Goal: Transaction & Acquisition: Purchase product/service

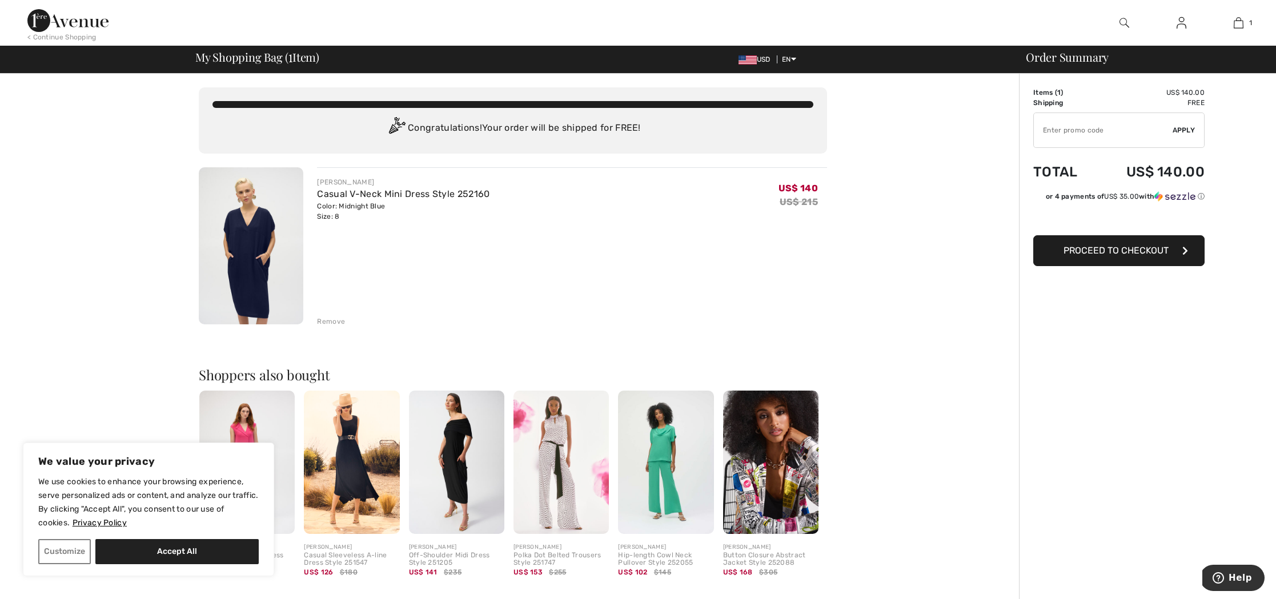
click at [1043, 131] on input "TEXT" at bounding box center [1103, 130] width 139 height 34
click at [1047, 126] on input "TEXT" at bounding box center [1103, 130] width 139 height 34
click at [1184, 127] on span "Apply" at bounding box center [1184, 130] width 23 height 10
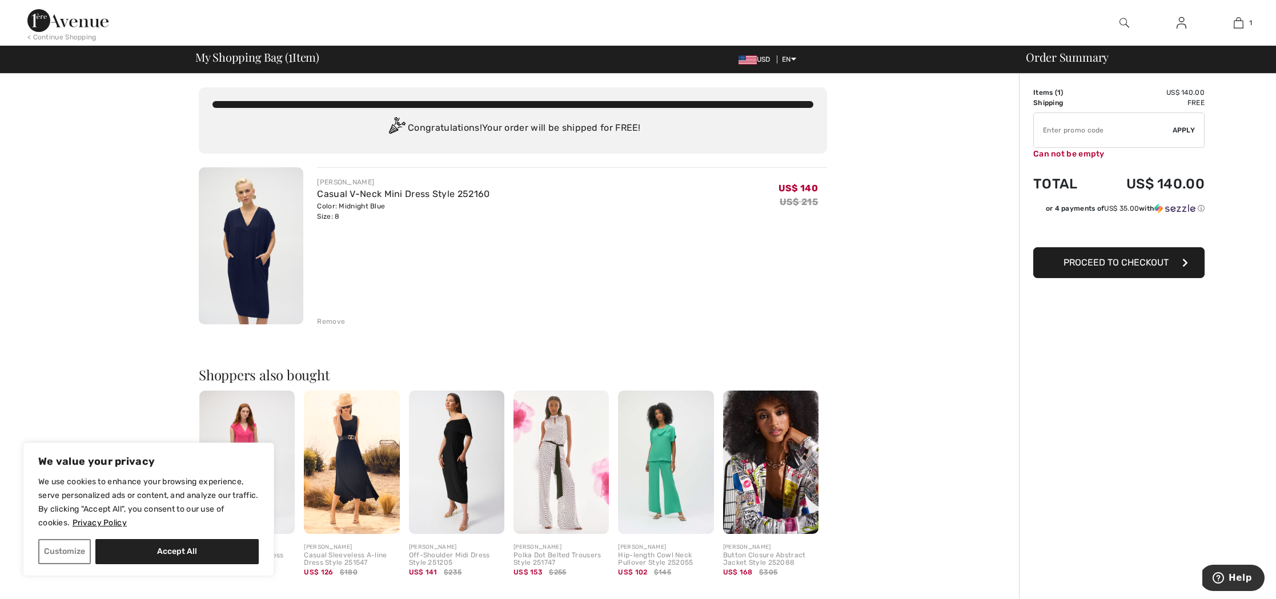
click at [1046, 125] on input "TEXT" at bounding box center [1103, 130] width 139 height 34
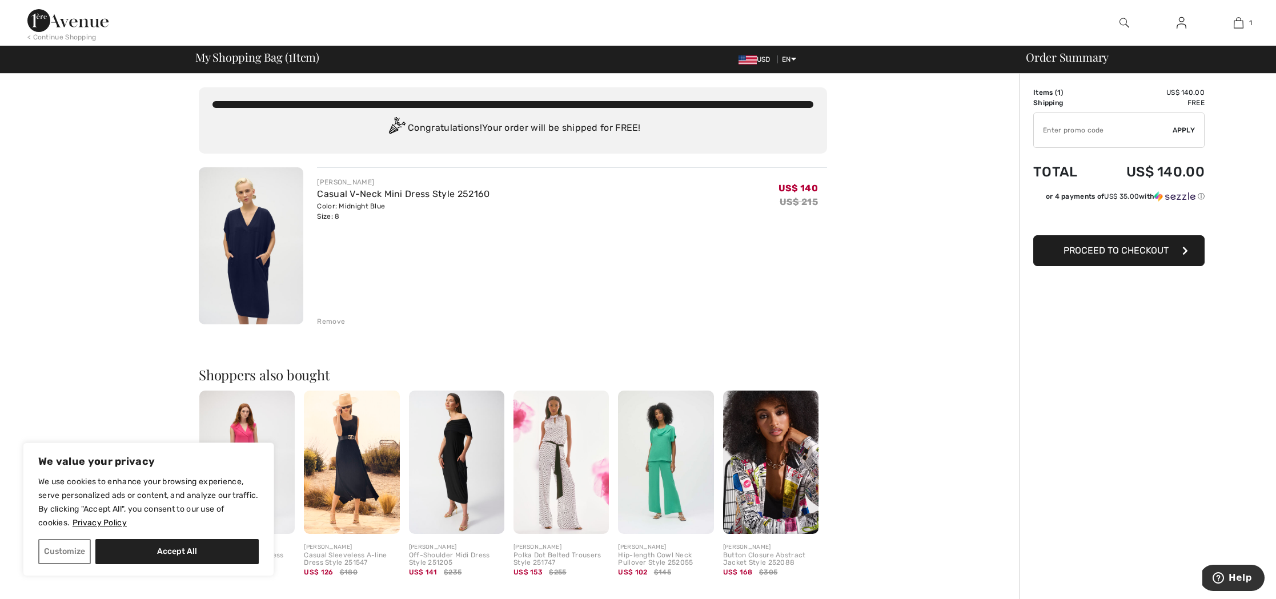
click at [1052, 131] on input "TEXT" at bounding box center [1103, 130] width 139 height 34
click at [1044, 131] on input "TEXT" at bounding box center [1103, 130] width 139 height 34
paste input "MOTHER"
type input "MOTHER"
click at [1180, 126] on span "Apply" at bounding box center [1184, 130] width 23 height 10
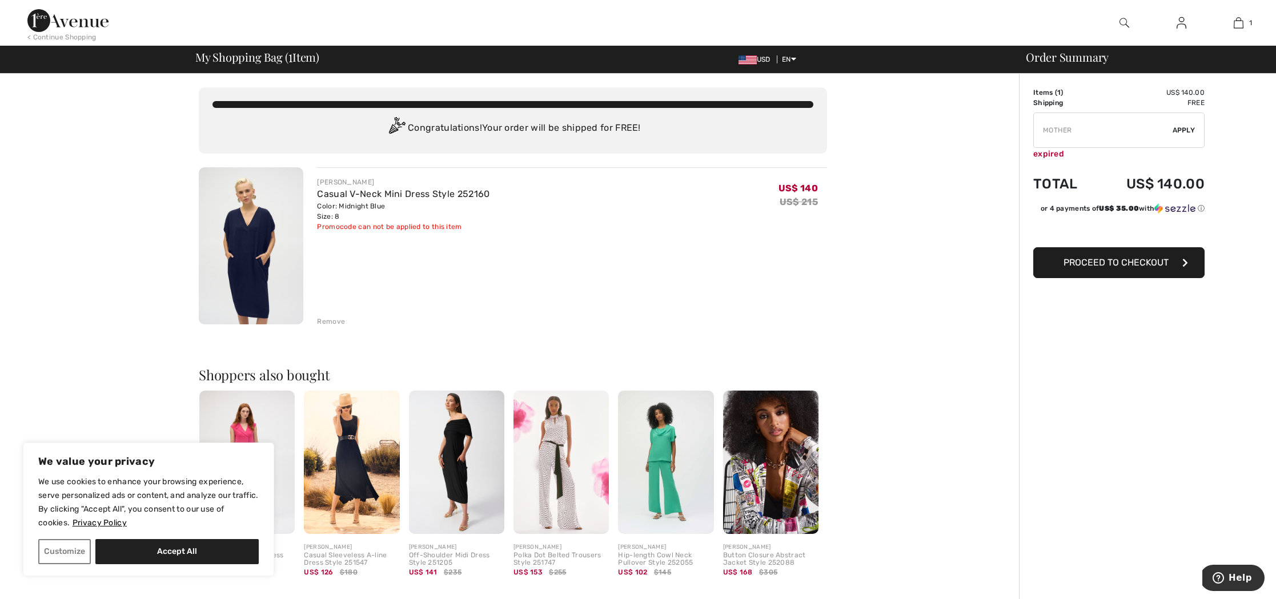
drag, startPoint x: 1080, startPoint y: 129, endPoint x: 1044, endPoint y: 131, distance: 36.1
click at [1044, 131] on input "TEXT" at bounding box center [1103, 130] width 139 height 34
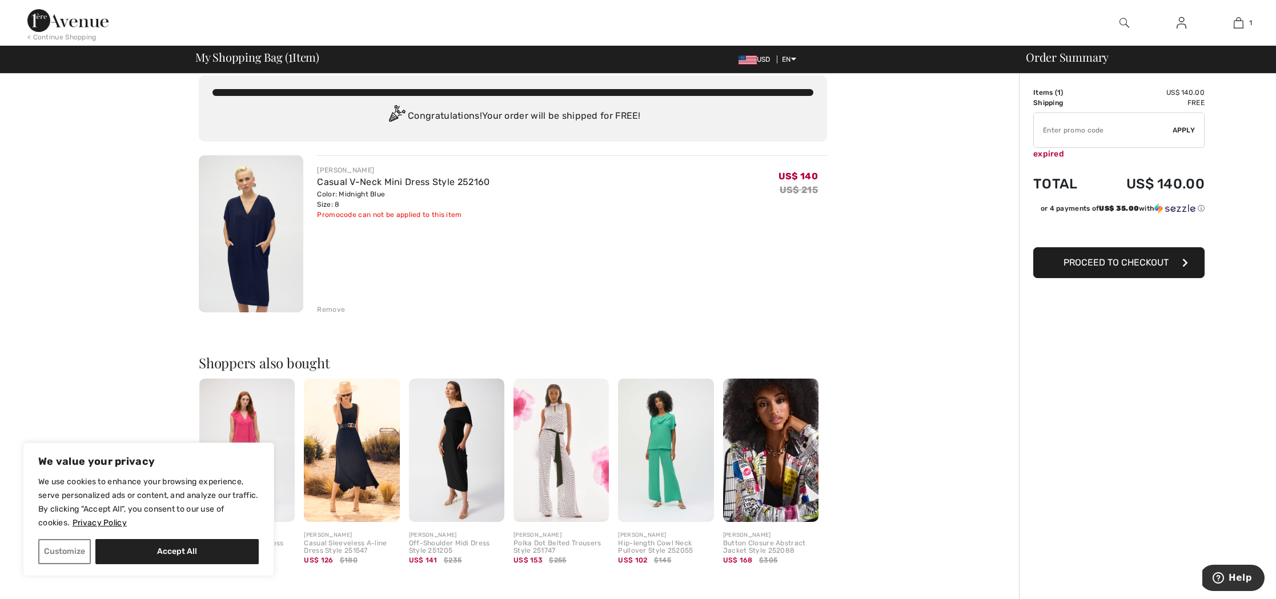
click at [1041, 130] on input "TEXT" at bounding box center [1103, 130] width 139 height 34
paste input "NEW10"
type input "NEW10"
click at [1185, 130] on span "Apply" at bounding box center [1184, 130] width 23 height 10
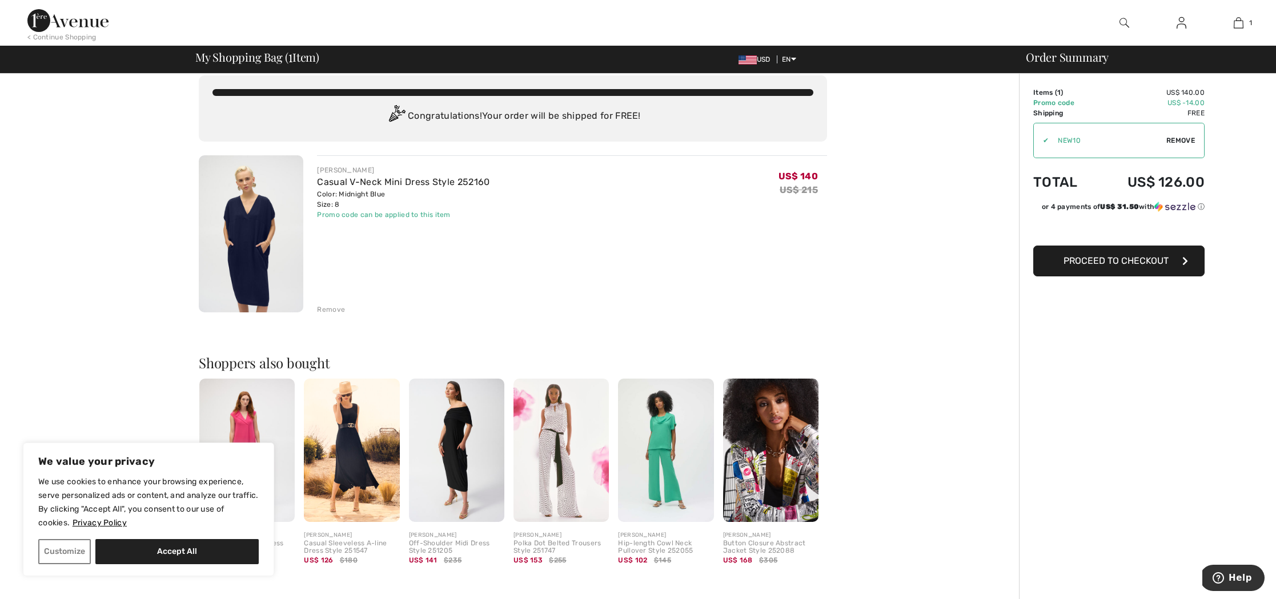
click at [1109, 260] on span "Proceed to Checkout" at bounding box center [1116, 260] width 105 height 11
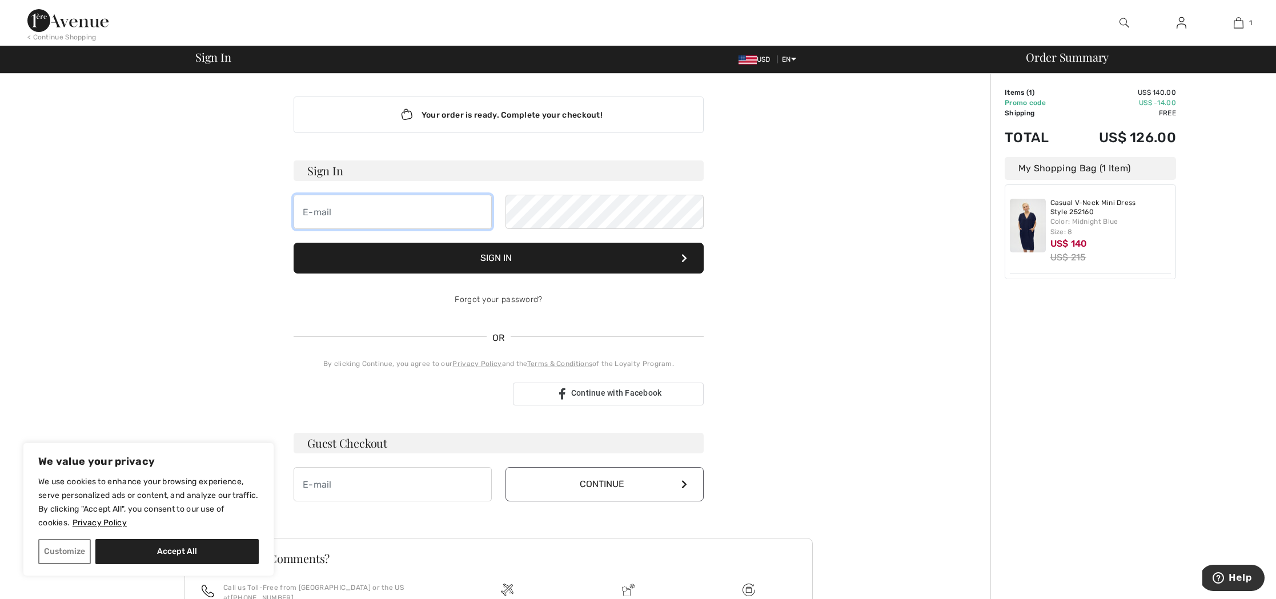
click at [310, 212] on input "email" at bounding box center [393, 212] width 198 height 34
type input "m"
click at [309, 486] on input "email" at bounding box center [393, 484] width 198 height 34
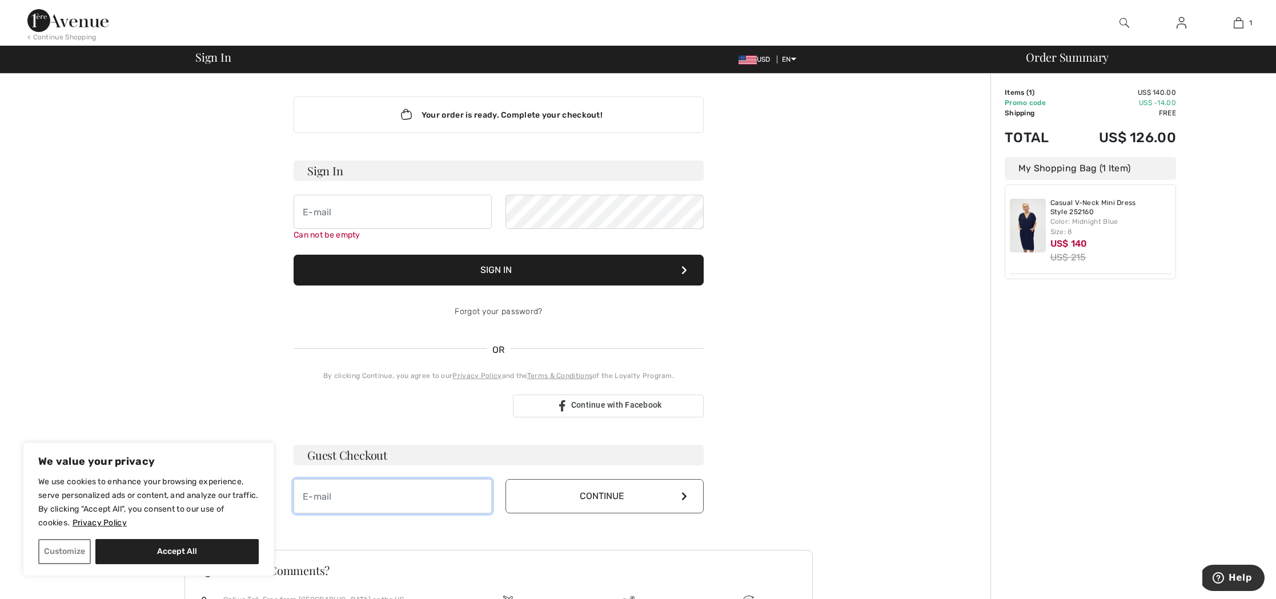
type input "moiracohn@cox.net"
click at [634, 496] on button "Continue" at bounding box center [605, 496] width 198 height 34
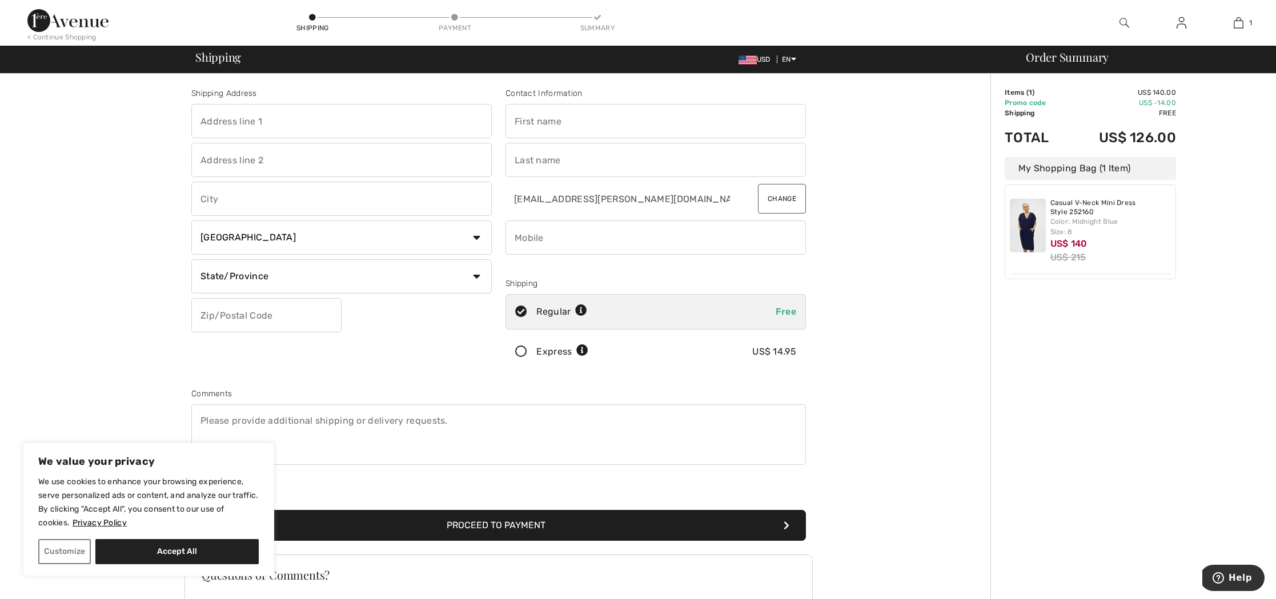
click at [532, 125] on input "text" at bounding box center [656, 121] width 300 height 34
type input "Moira"
type input "[STREET_ADDRESS]"
type input "Rancho Palos Verdes"
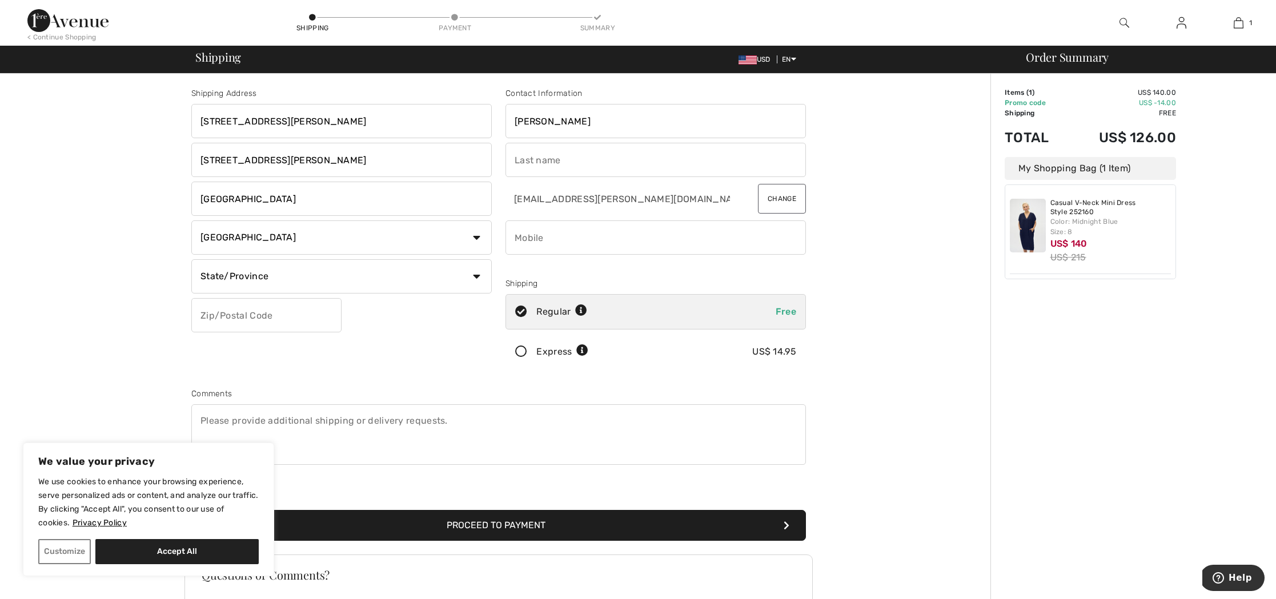
select select "US"
select select "CA"
type input "90275"
type input "Cohn"
type input "3105442728"
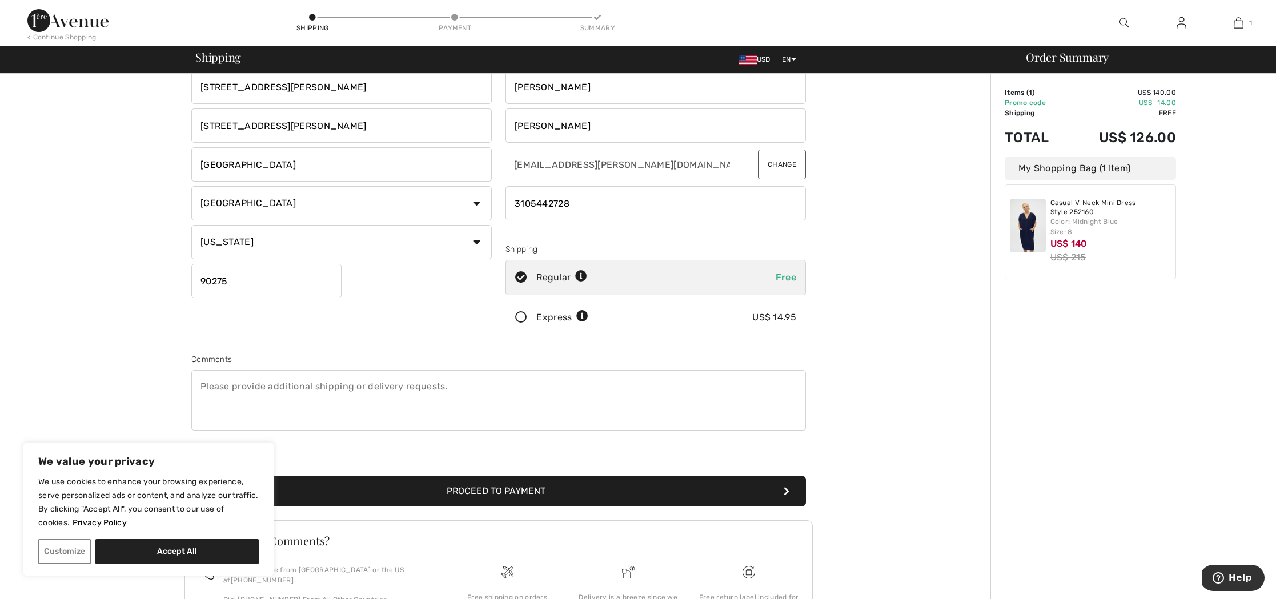
scroll to position [36, 0]
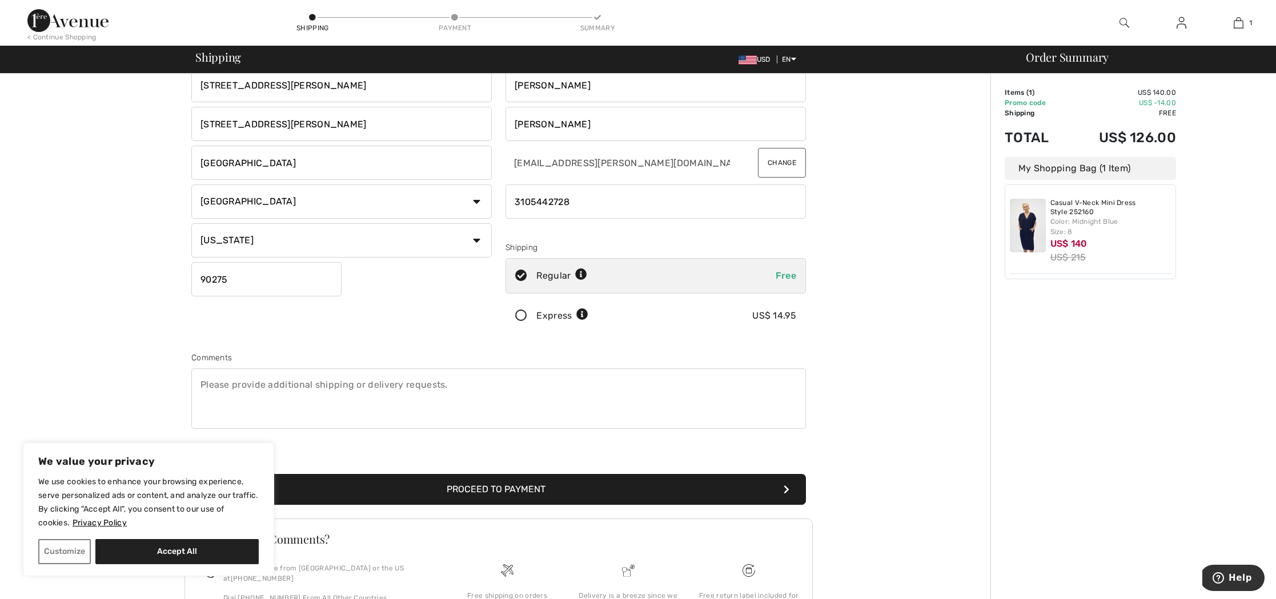
click at [472, 488] on button "Proceed to Payment" at bounding box center [498, 489] width 615 height 31
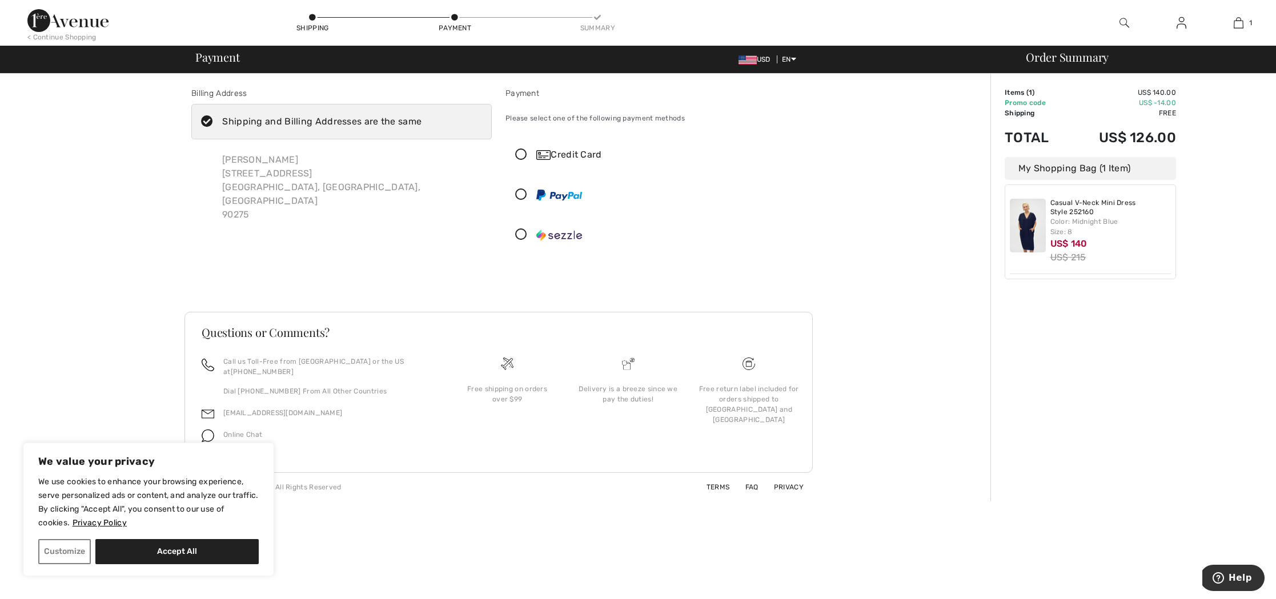
click at [521, 153] on icon at bounding box center [521, 155] width 30 height 12
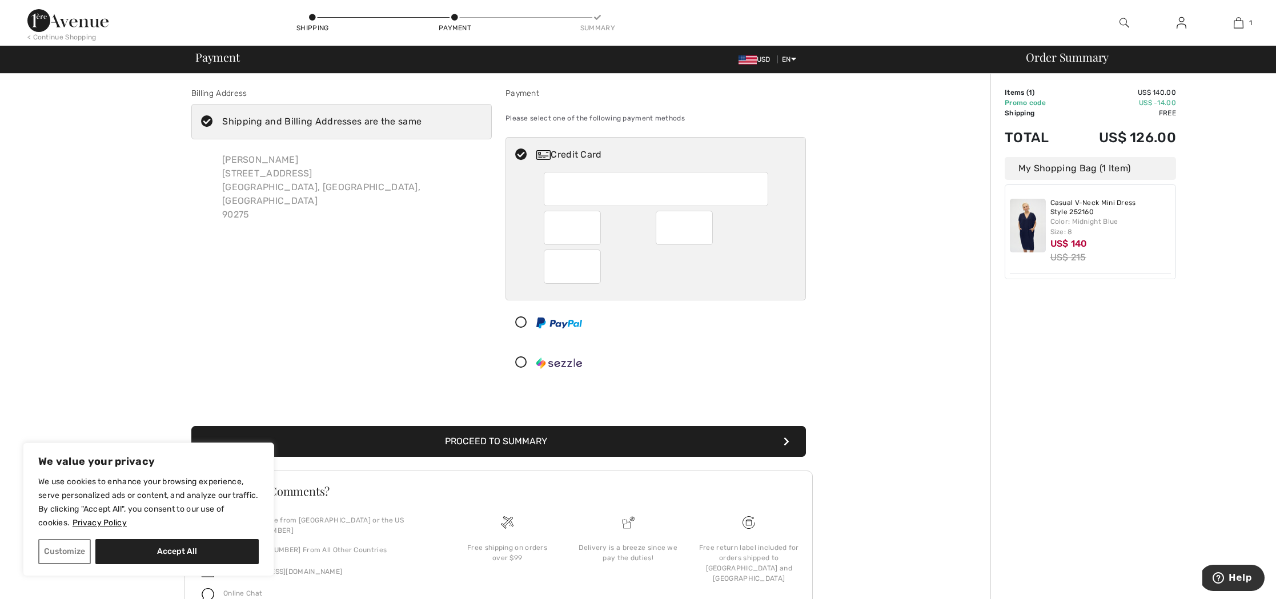
click at [550, 265] on div at bounding box center [572, 267] width 57 height 34
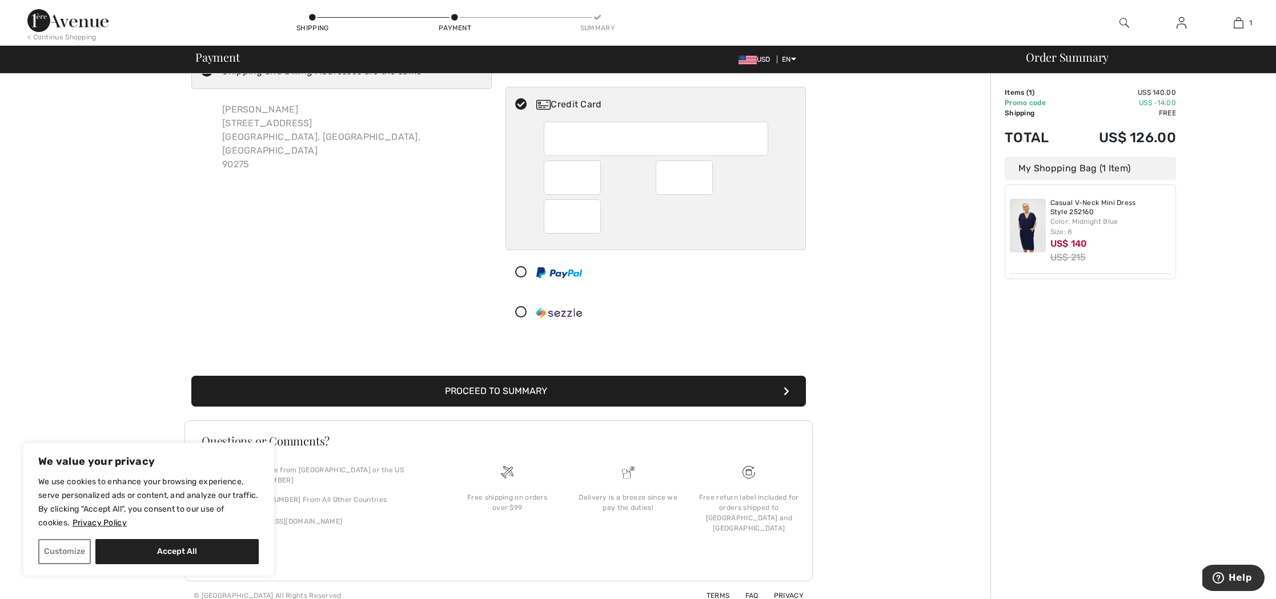
scroll to position [51, 0]
click at [503, 395] on button "Proceed to Summary" at bounding box center [498, 390] width 615 height 31
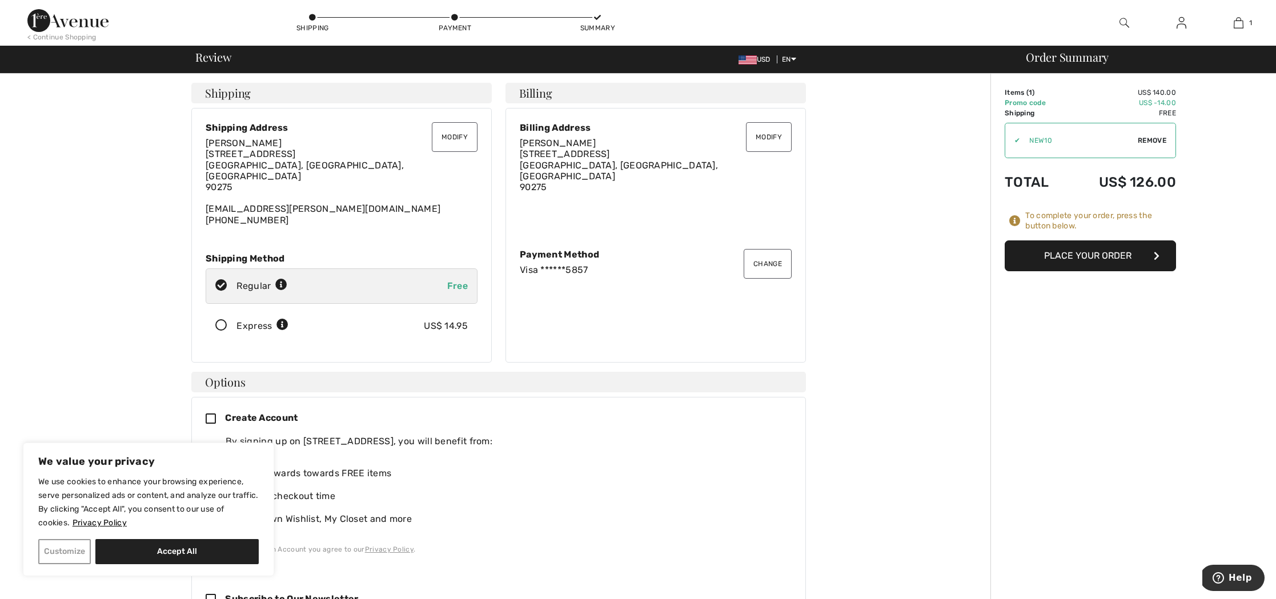
click at [59, 550] on button "Customize" at bounding box center [64, 551] width 53 height 25
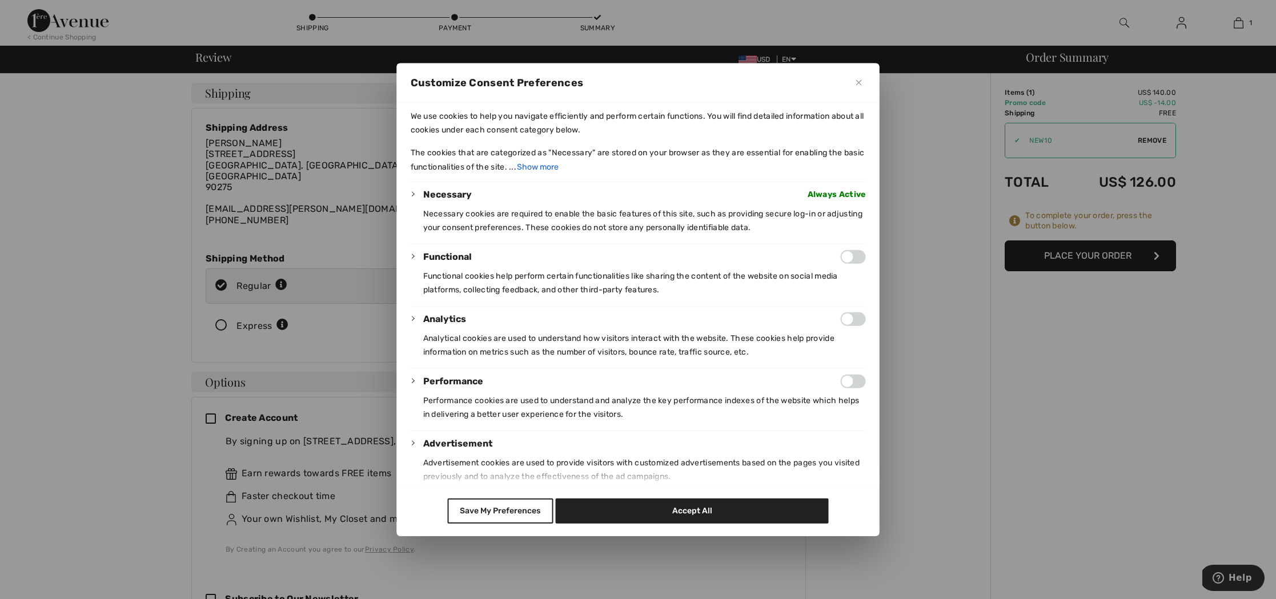
click at [849, 256] on input "Enable Functional" at bounding box center [853, 257] width 25 height 14
checkbox input "true"
click at [511, 512] on button "Save My Preferences" at bounding box center [500, 511] width 106 height 25
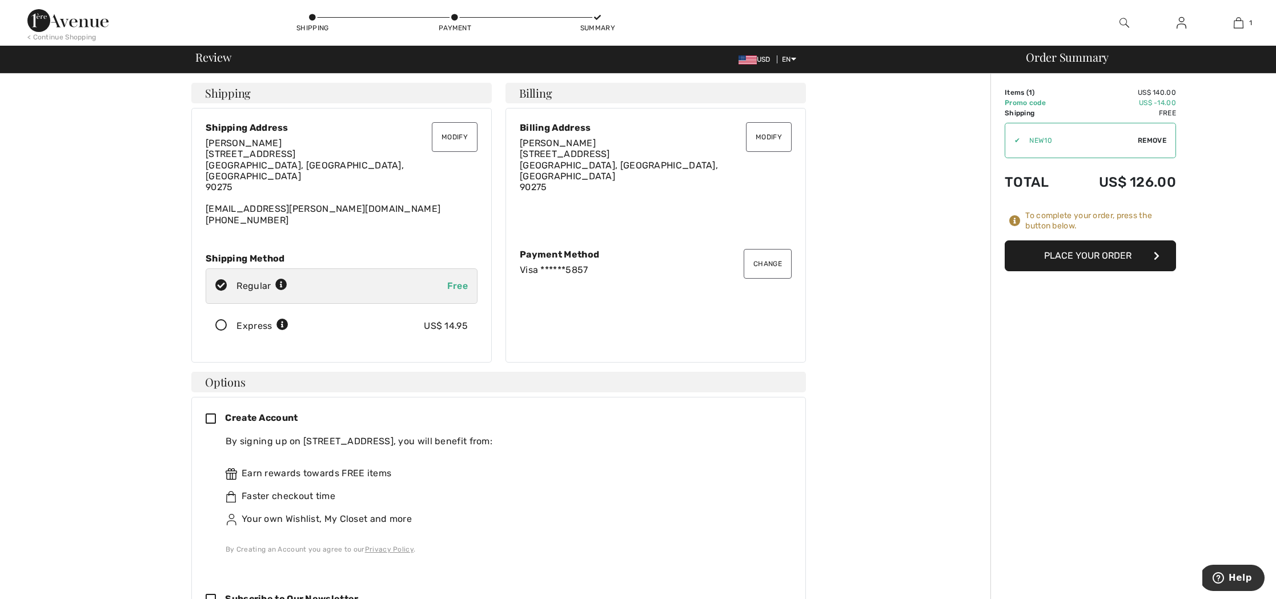
click at [1077, 252] on button "Place Your Order" at bounding box center [1090, 255] width 171 height 31
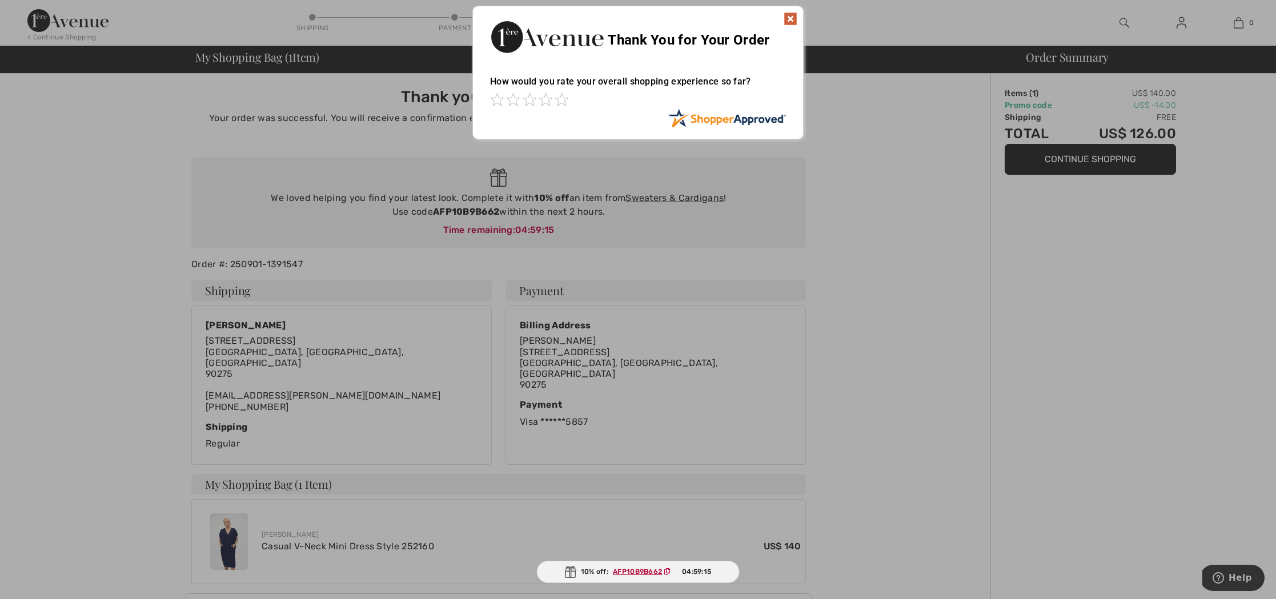
click at [789, 15] on img at bounding box center [791, 19] width 14 height 14
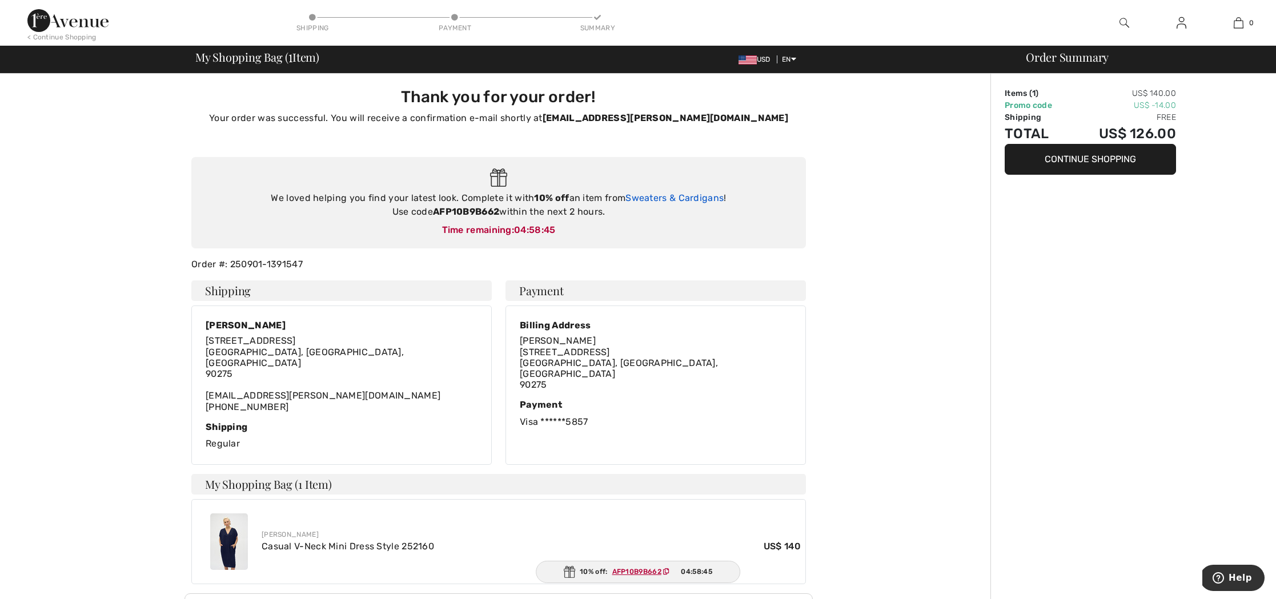
click at [687, 196] on link "Sweaters & Cardigans" at bounding box center [674, 198] width 98 height 11
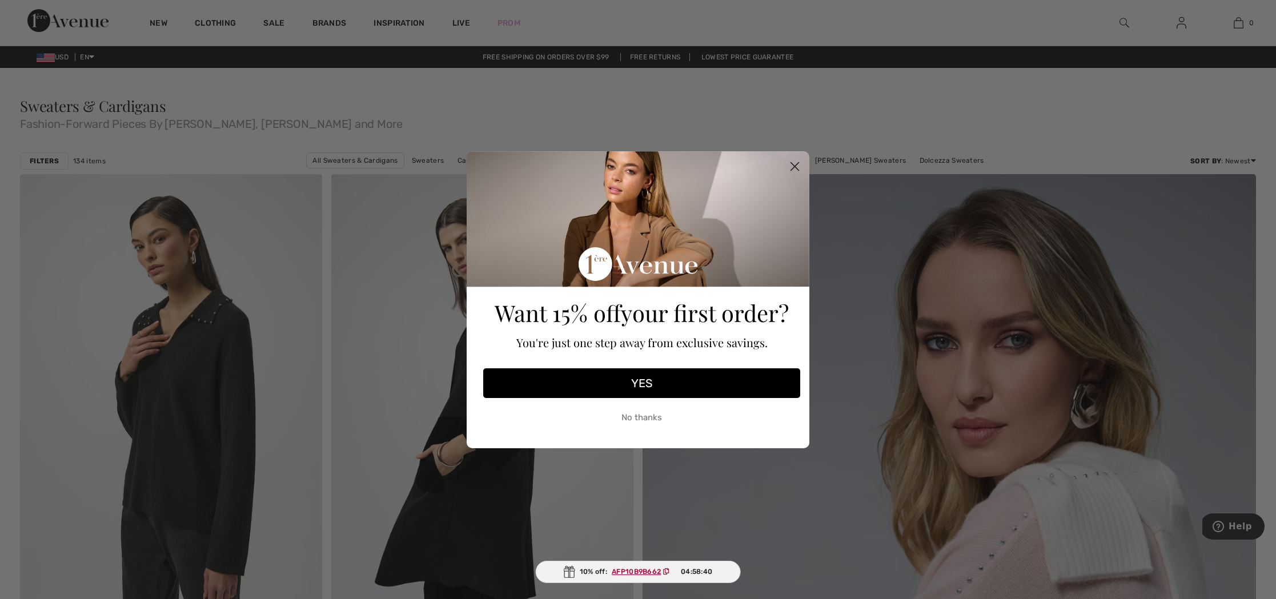
click at [796, 166] on circle "Close dialog" at bounding box center [794, 166] width 19 height 19
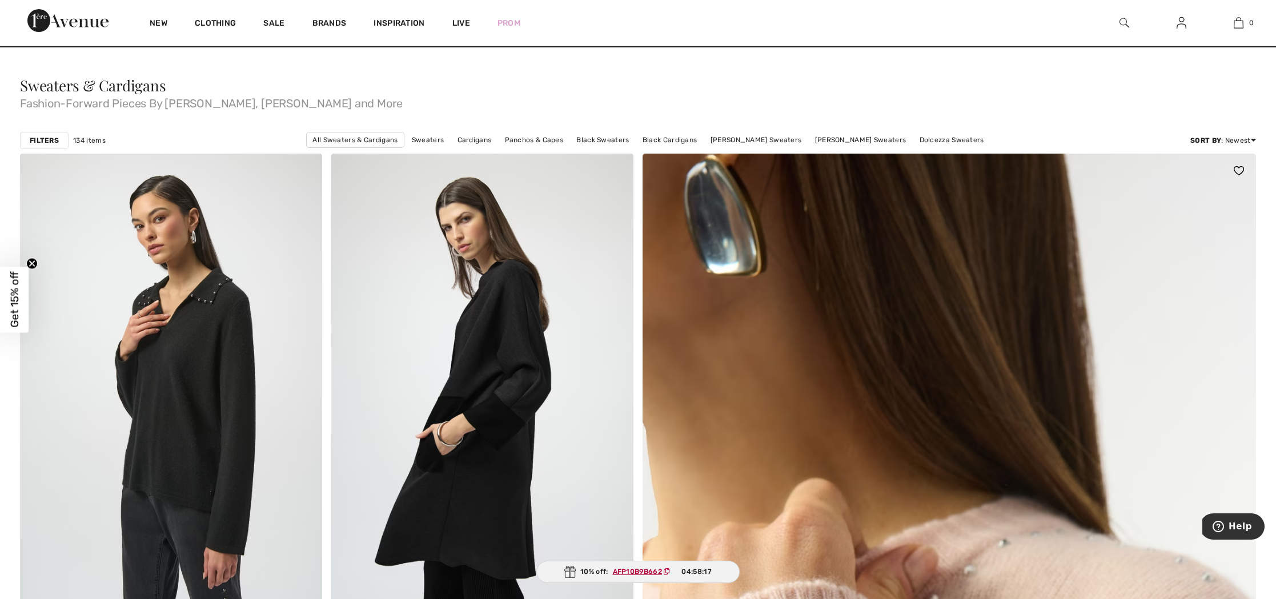
scroll to position [22, 0]
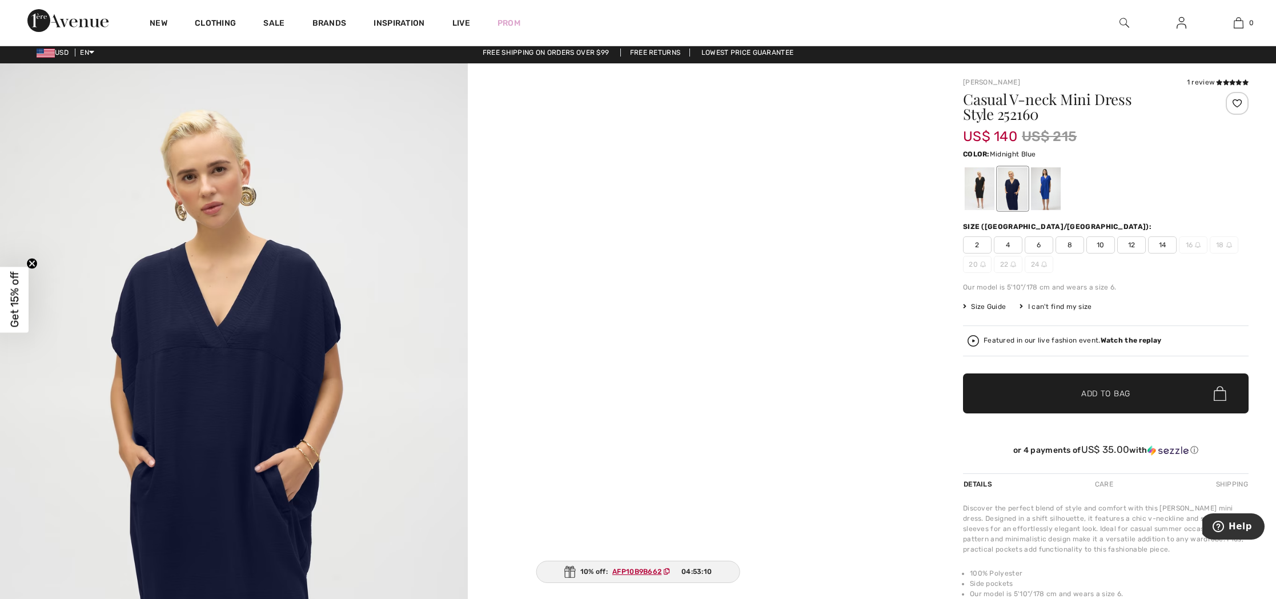
scroll to position [4, 0]
